Goal: Task Accomplishment & Management: Use online tool/utility

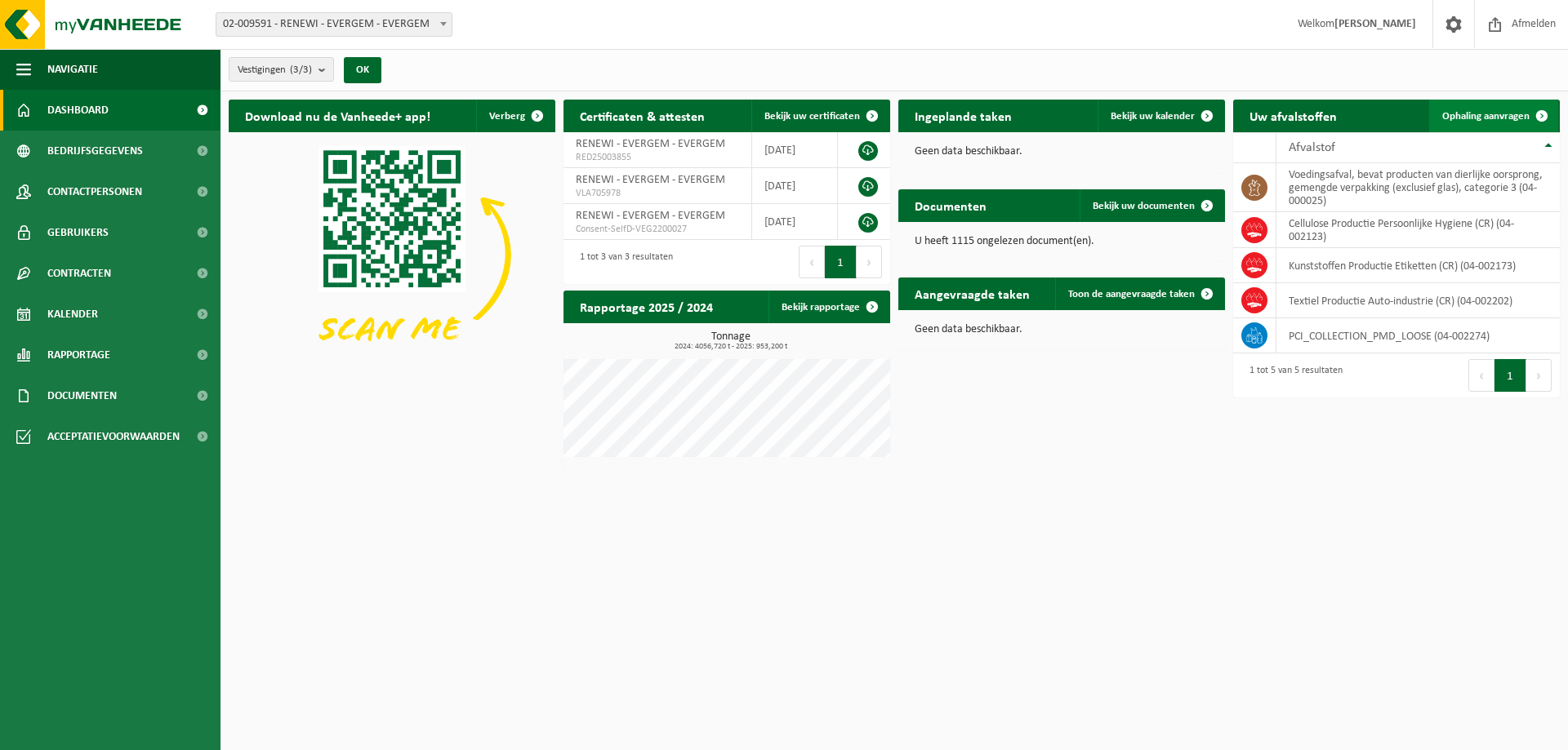
click at [1510, 123] on link "Ophaling aanvragen" at bounding box center [1493, 115] width 129 height 32
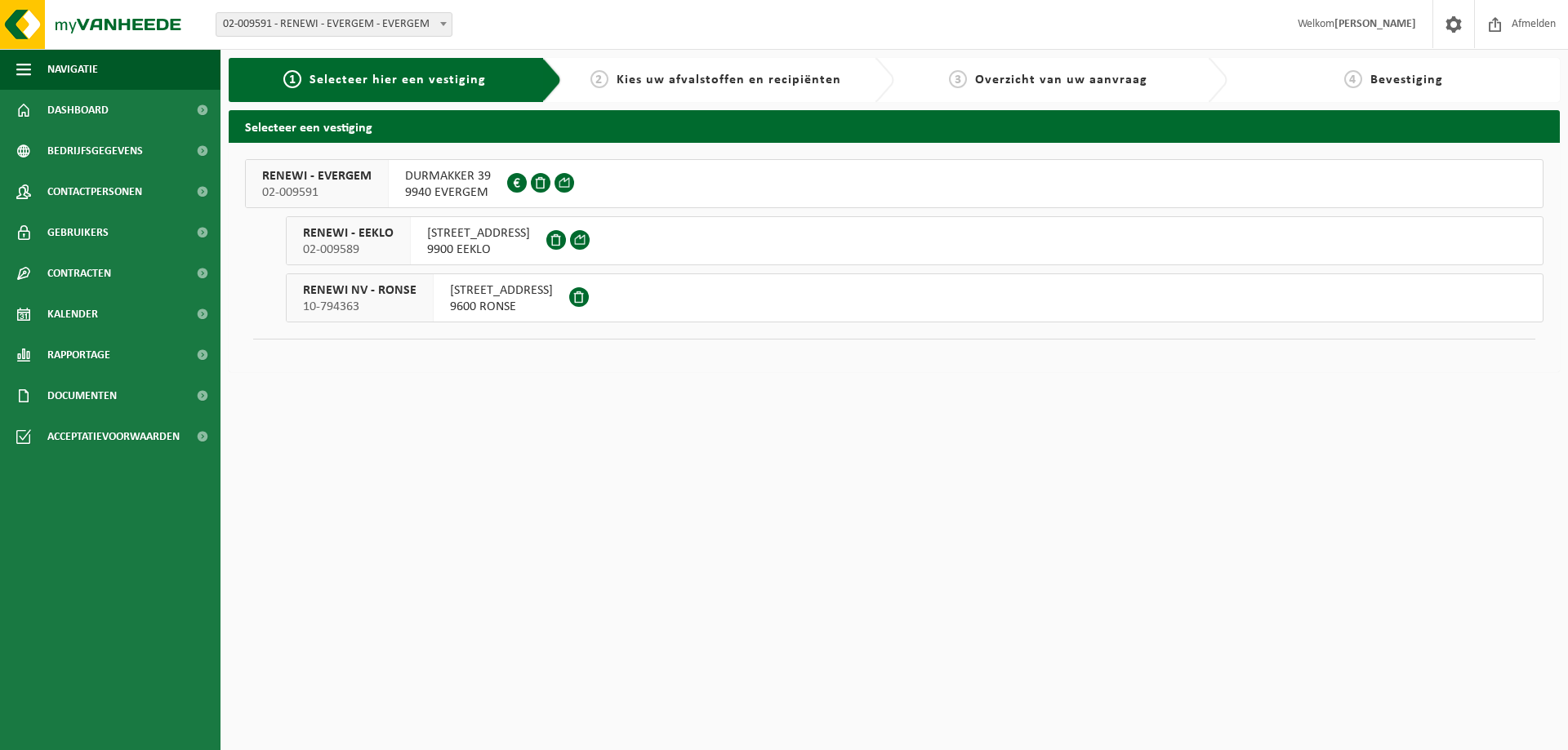
click at [400, 191] on div "DURMAKKER 39 9940 EVERGEM 0443.834.287" at bounding box center [447, 183] width 118 height 47
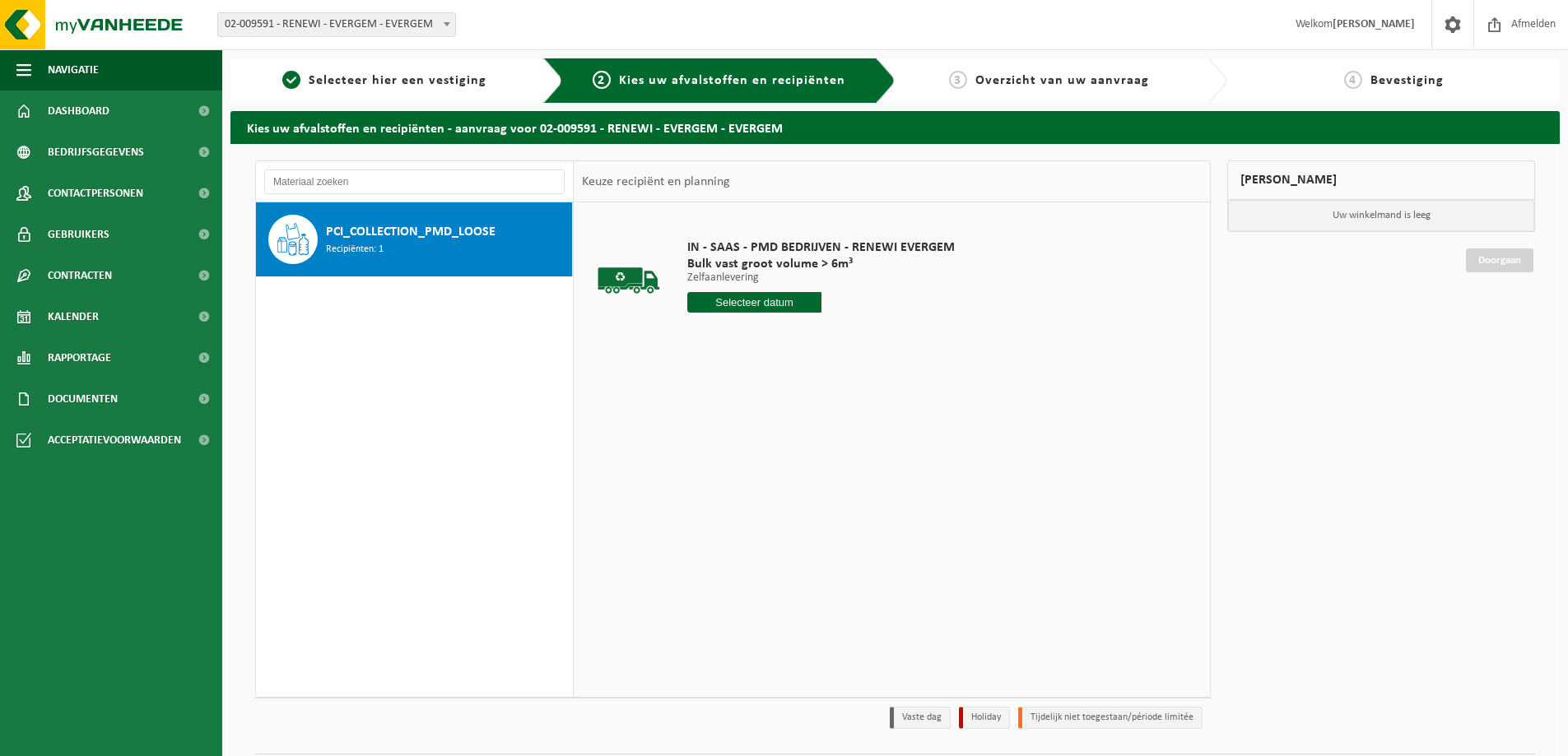
click at [753, 303] on input "text" at bounding box center [754, 302] width 134 height 21
click at [786, 476] on div "21" at bounding box center [790, 475] width 29 height 27
type input "Van 2025-08-21"
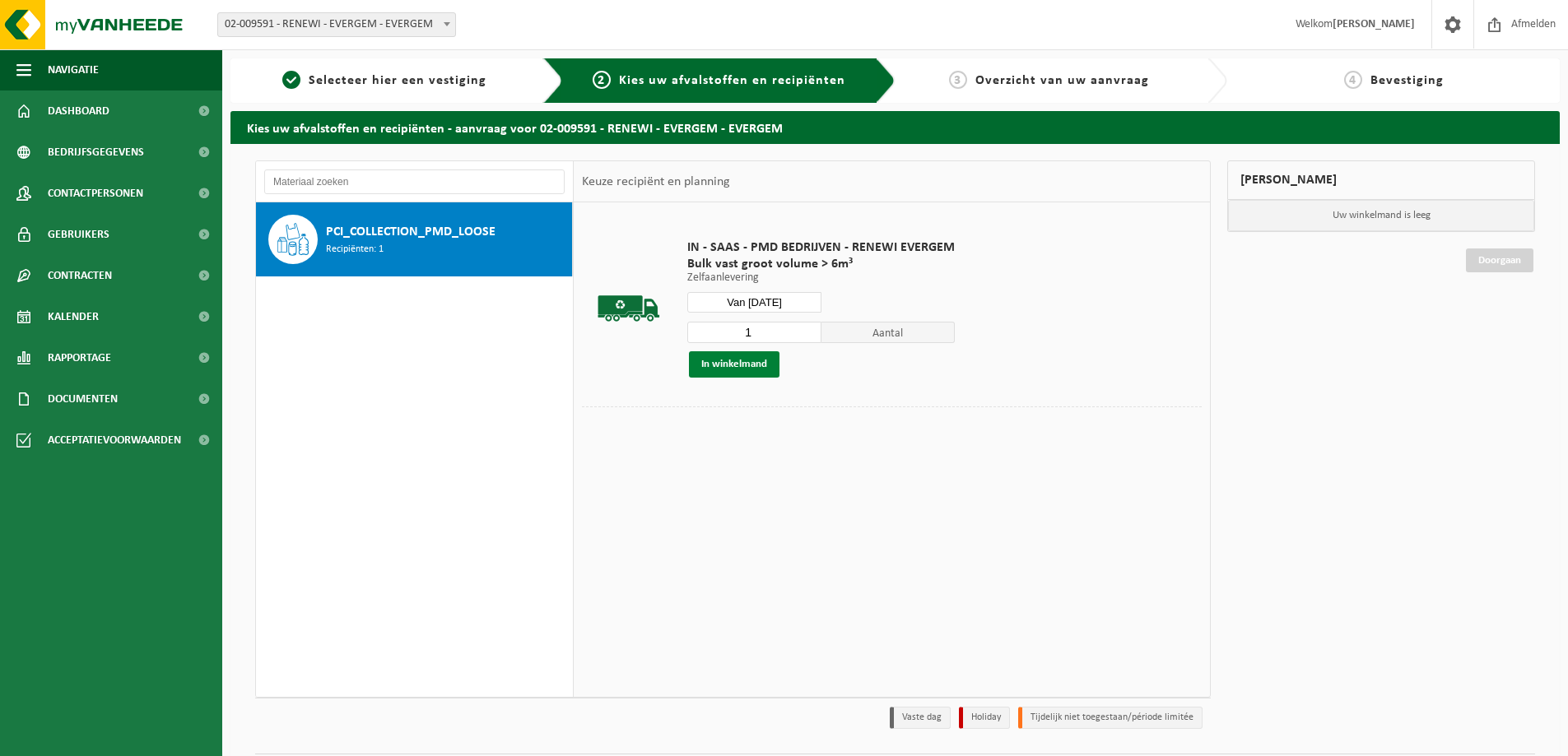
click at [745, 355] on button "In winkelmand" at bounding box center [734, 365] width 90 height 27
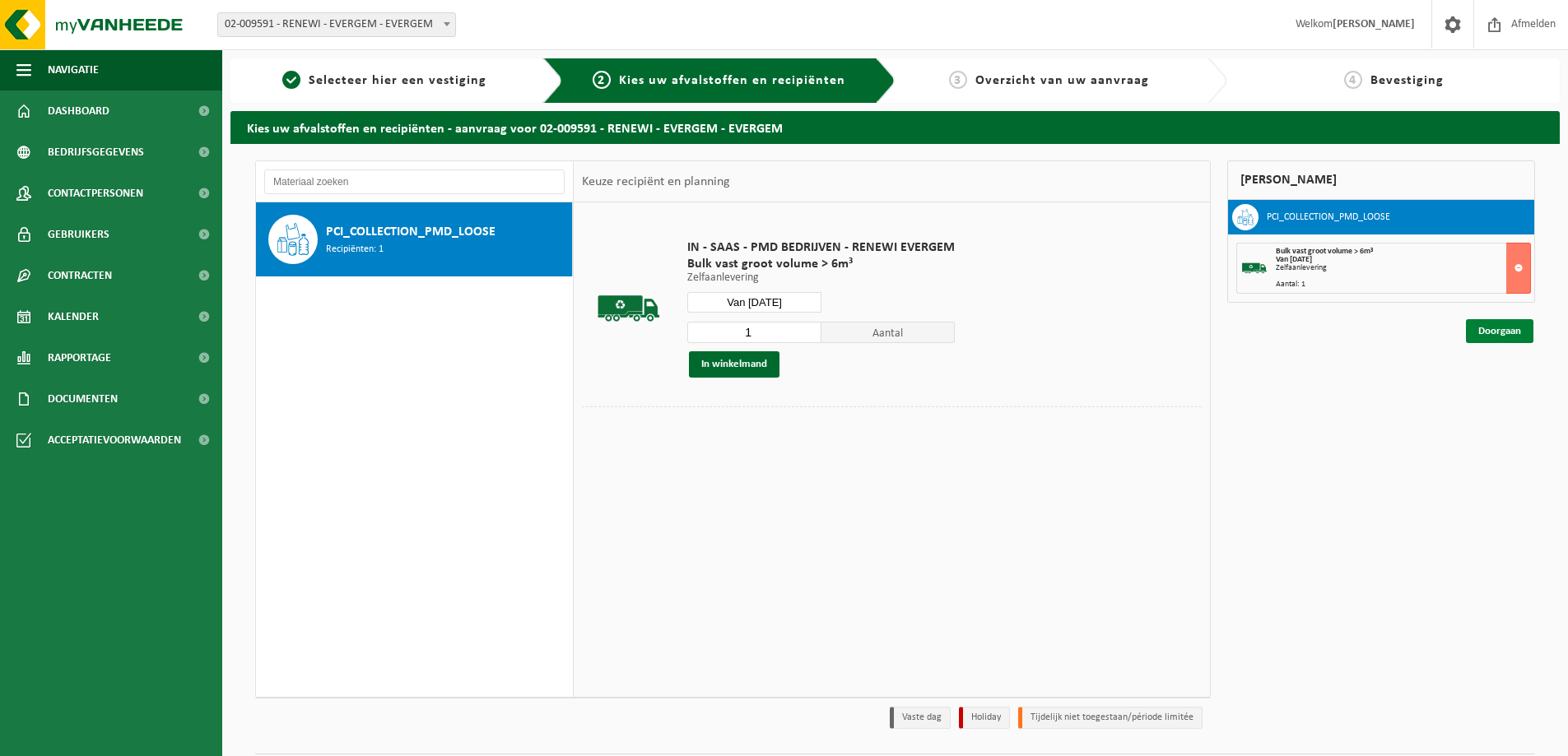
click at [1505, 331] on link "Doorgaan" at bounding box center [1500, 330] width 68 height 24
